Goal: Task Accomplishment & Management: Use online tool/utility

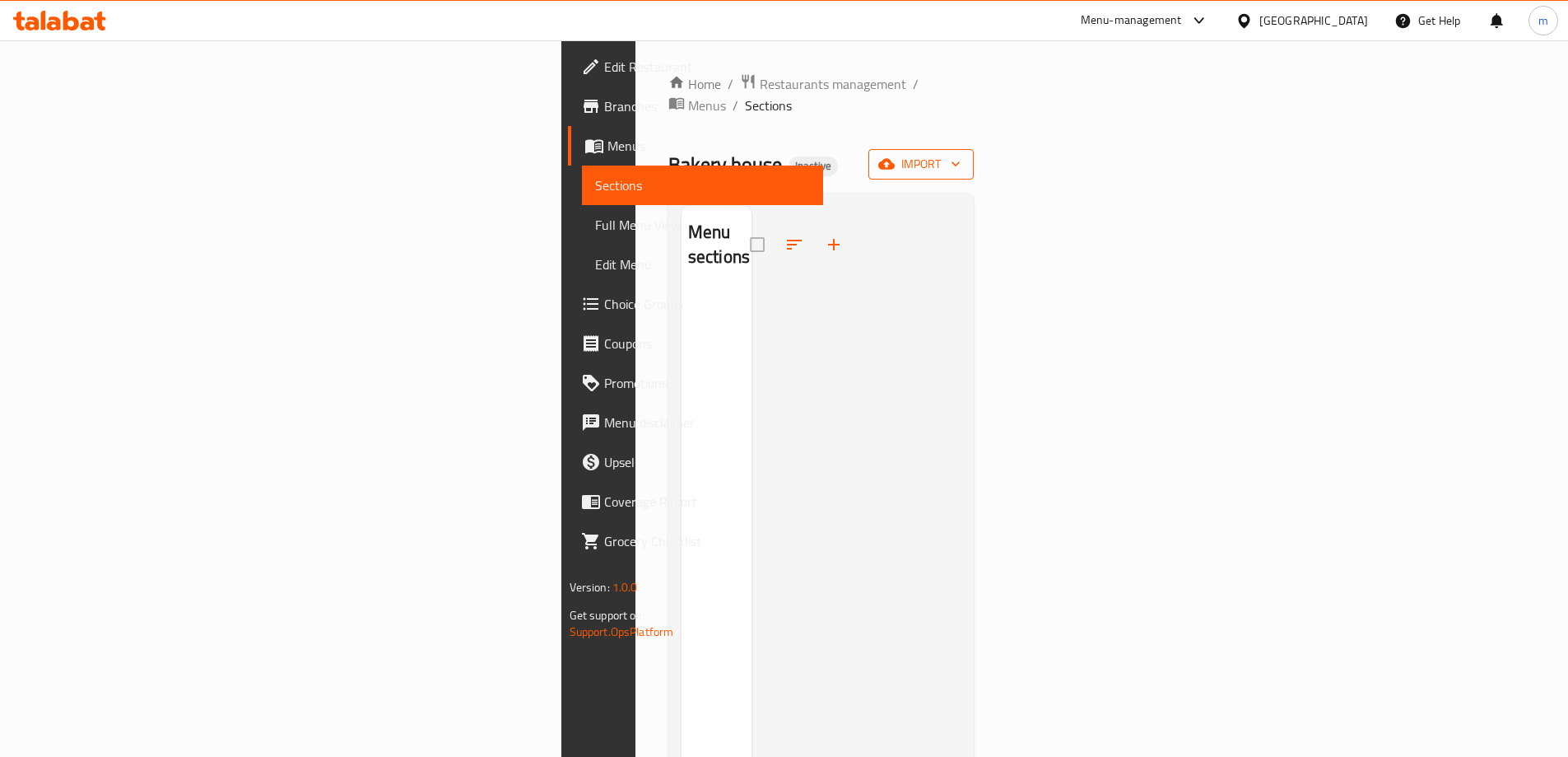
click at [974, 149] on button "import" at bounding box center [921, 164] width 106 height 31
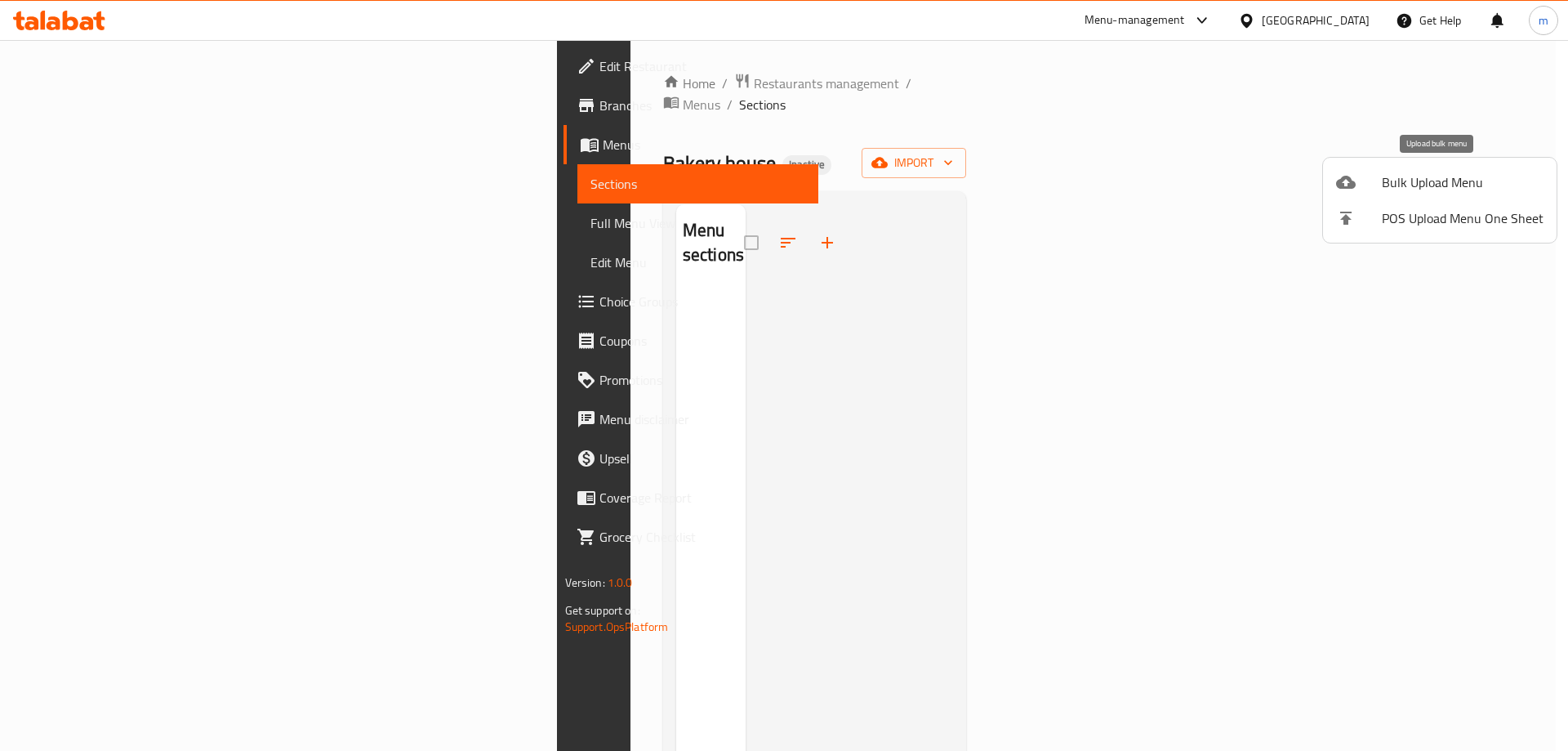
click at [1492, 177] on span "Bulk Upload Menu" at bounding box center [1462, 182] width 162 height 19
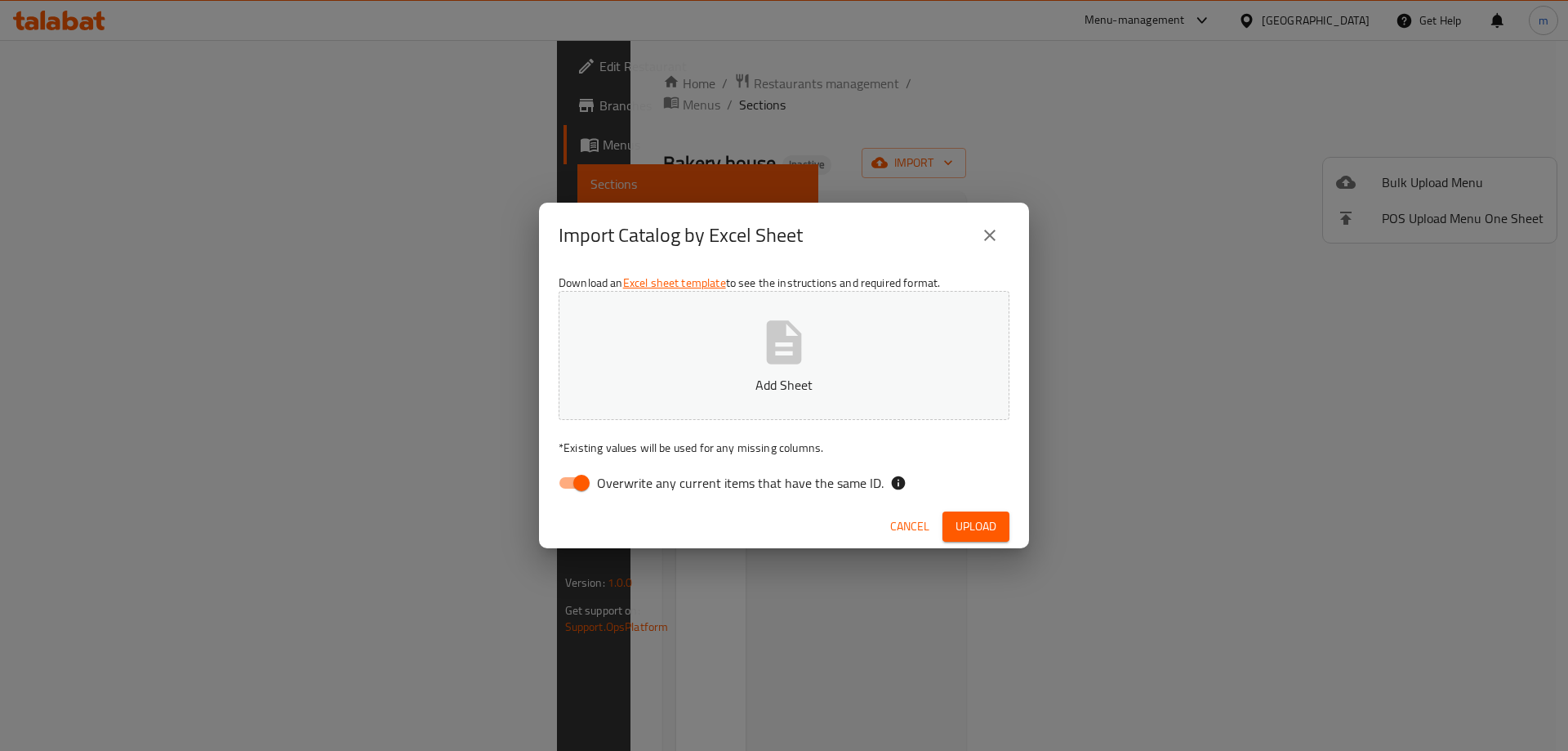
click at [599, 465] on div "Download an Excel sheet template to see the instructions and required format. A…" at bounding box center [783, 386] width 490 height 237
click at [586, 475] on input "Overwrite any current items that have the same ID." at bounding box center [581, 483] width 93 height 31
checkbox input "false"
click at [656, 378] on p "Add Sheet" at bounding box center [784, 384] width 400 height 19
click at [971, 511] on div "Cancel Upload" at bounding box center [783, 527] width 490 height 44
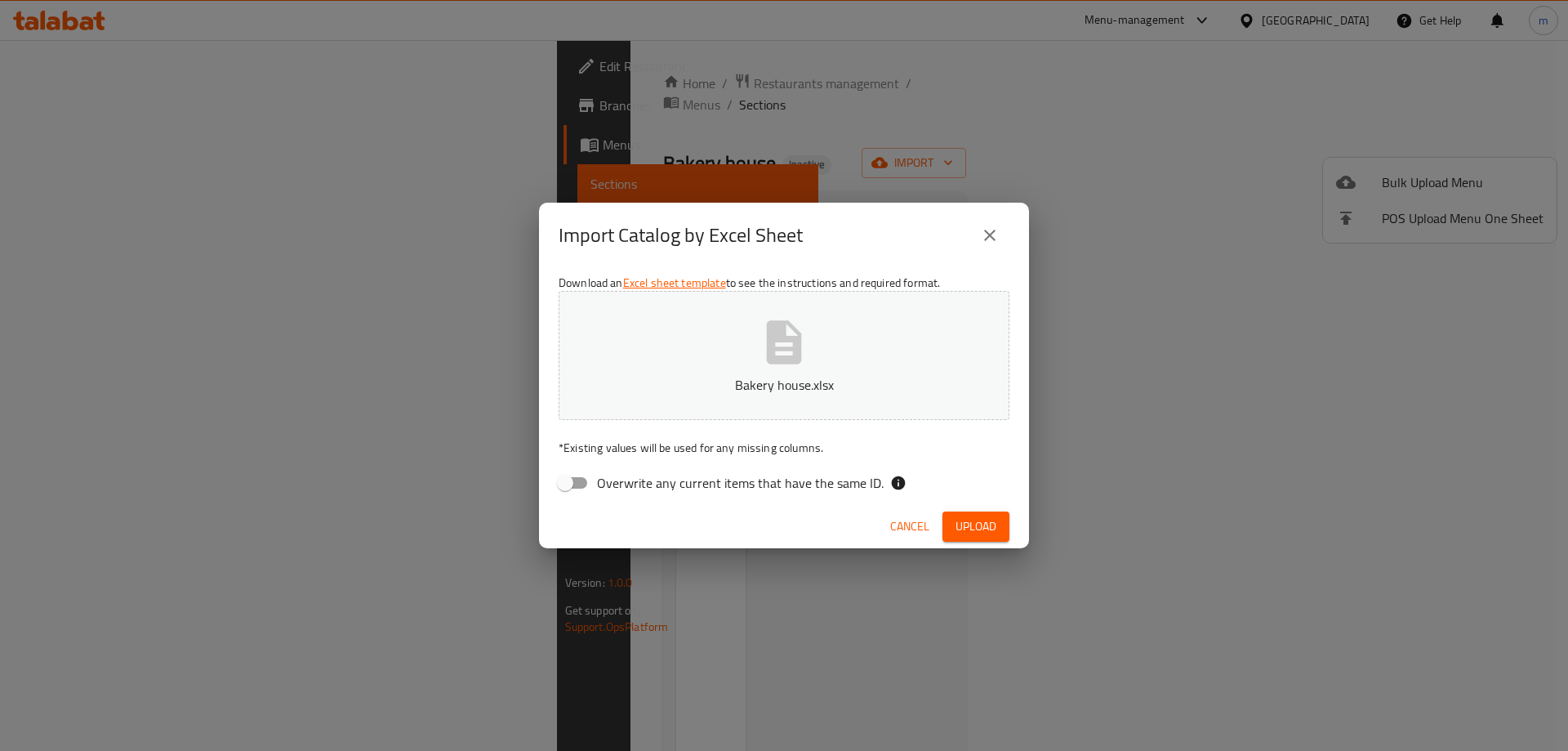
click at [989, 537] on button "Upload" at bounding box center [975, 527] width 67 height 31
click at [767, 365] on icon "button" at bounding box center [784, 342] width 52 height 52
click at [970, 529] on span "Upload" at bounding box center [975, 526] width 41 height 20
